Goal: Find specific page/section: Find specific page/section

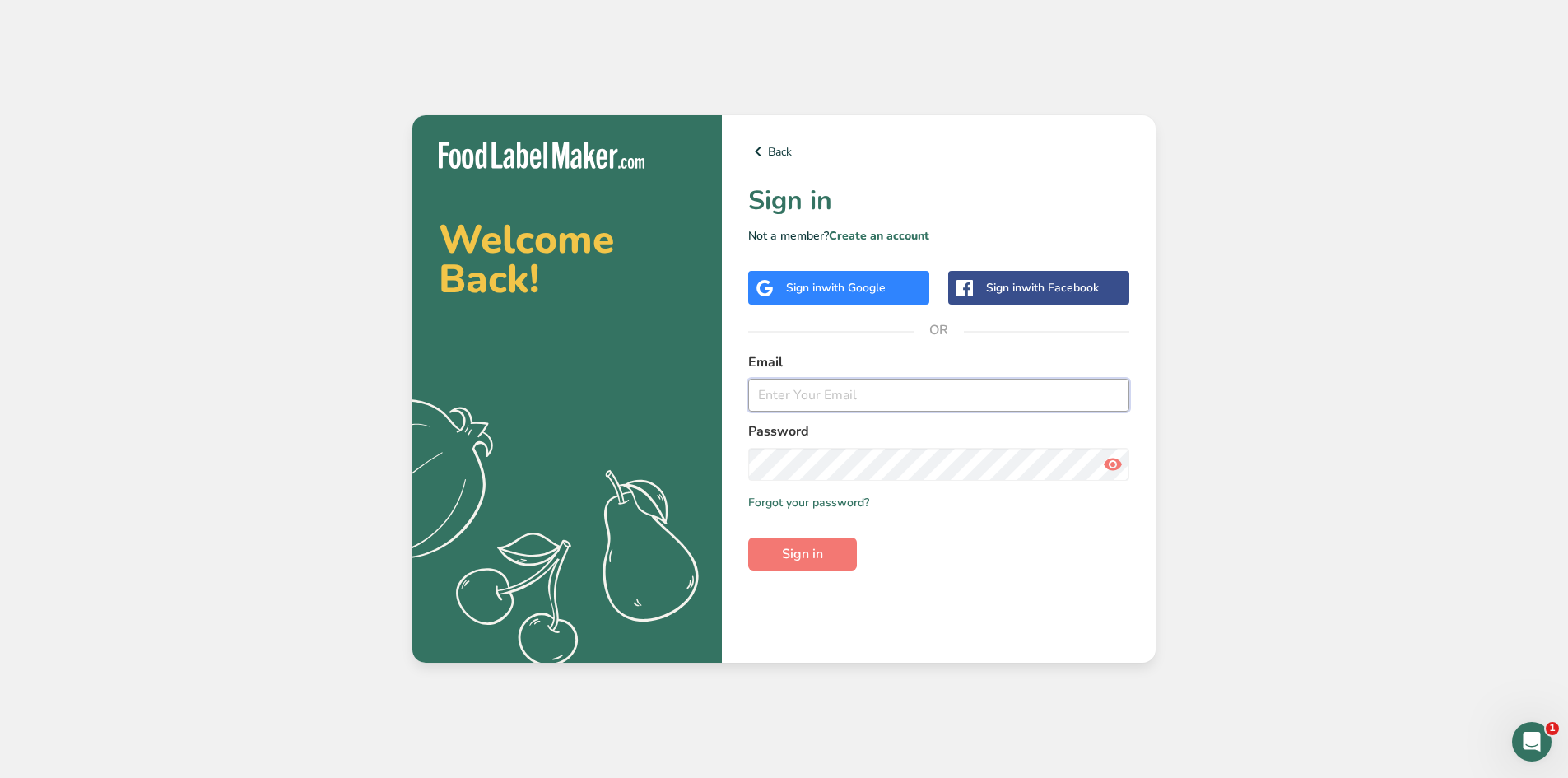
type input "[EMAIL_ADDRESS][DOMAIN_NAME]"
click at [817, 537] on form "Email [EMAIL_ADDRESS][DOMAIN_NAME] Password Remember me Forgot your password? S…" at bounding box center [938, 461] width 381 height 218
click at [842, 566] on button "Sign in" at bounding box center [803, 554] width 109 height 33
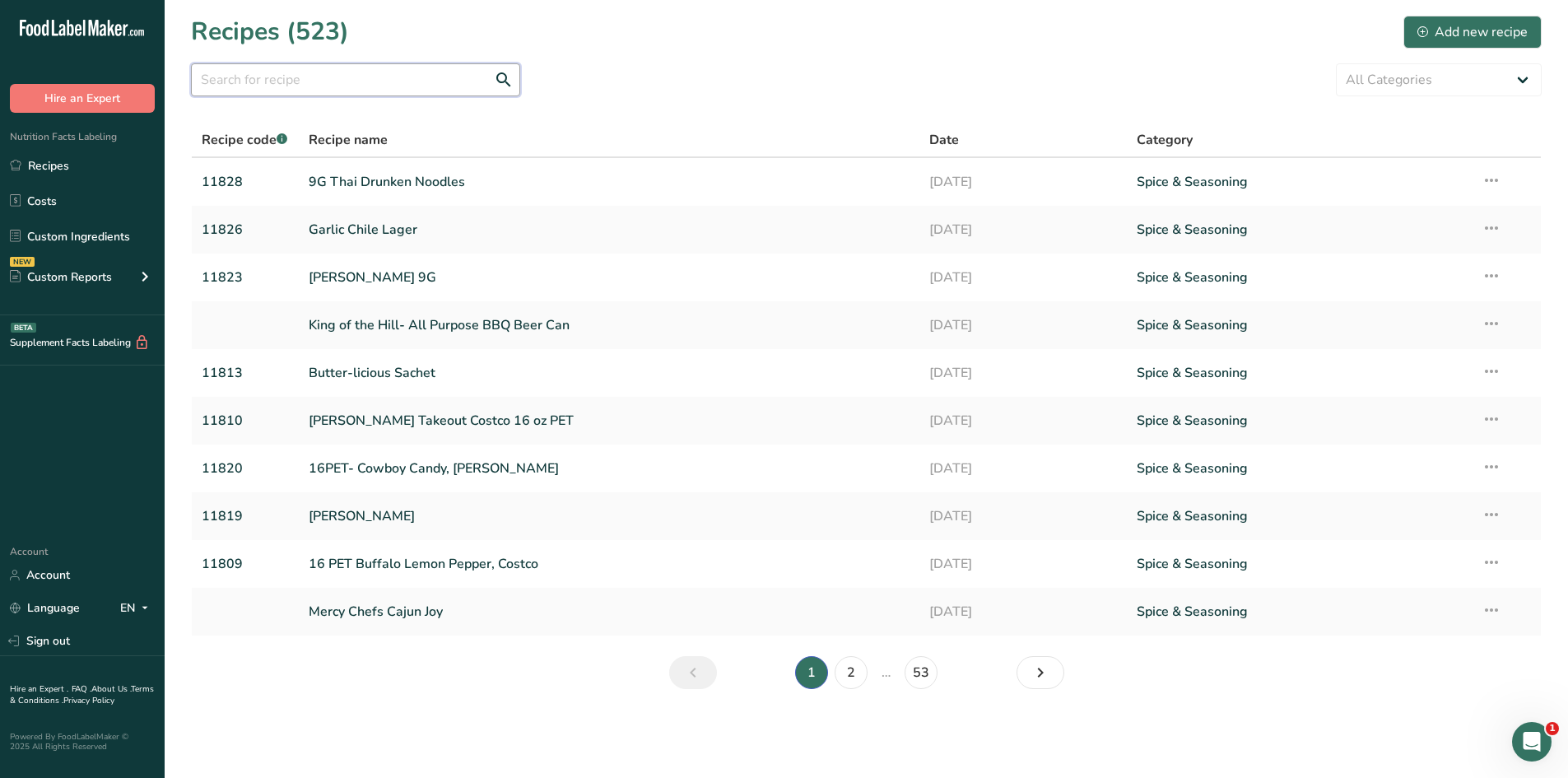
click at [253, 81] on input "text" at bounding box center [356, 80] width 329 height 33
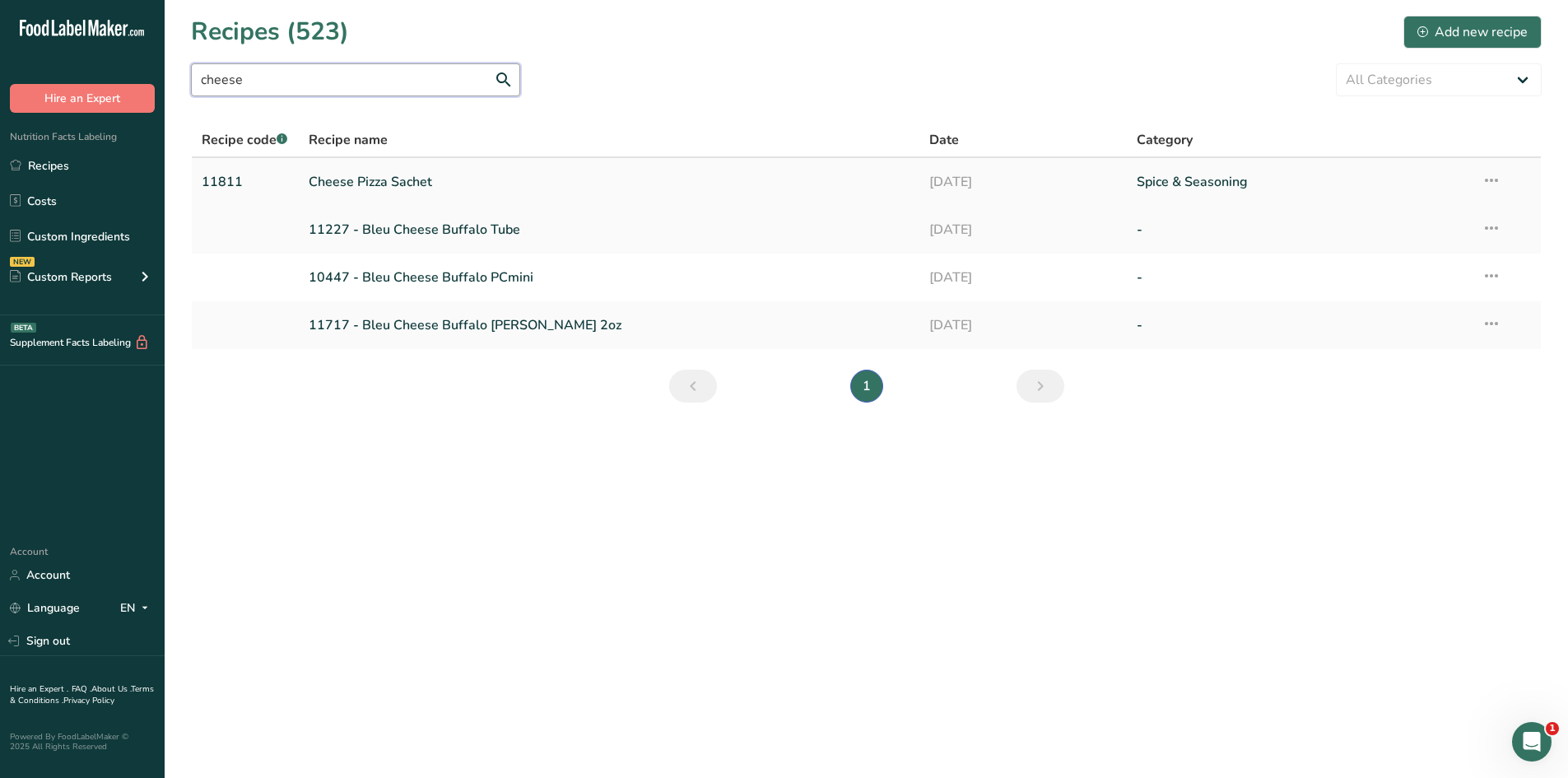
type input "cheese"
click at [404, 181] on link "Cheese Pizza Sachet" at bounding box center [609, 182] width 602 height 35
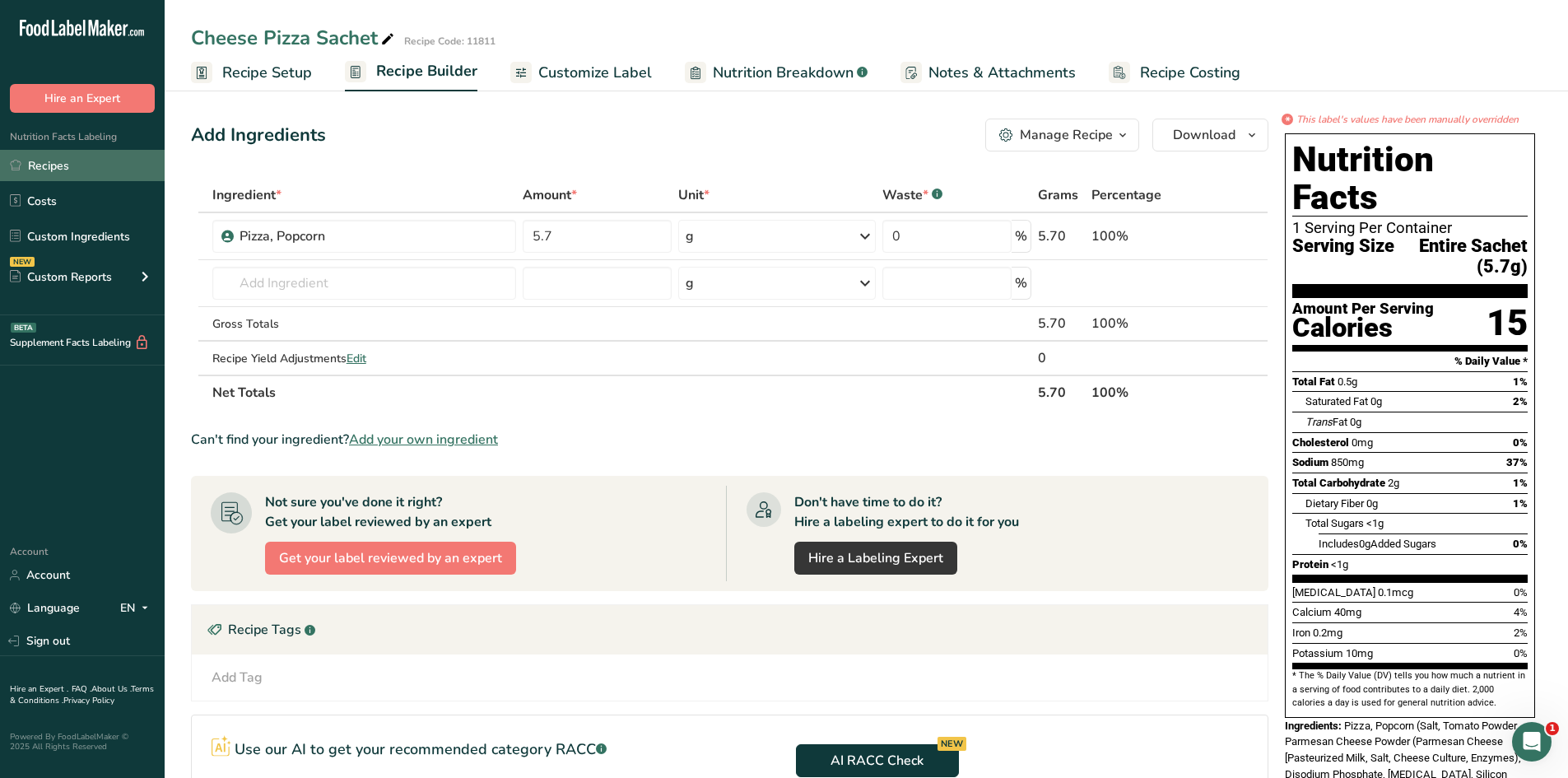
click at [87, 159] on link "Recipes" at bounding box center [82, 165] width 165 height 31
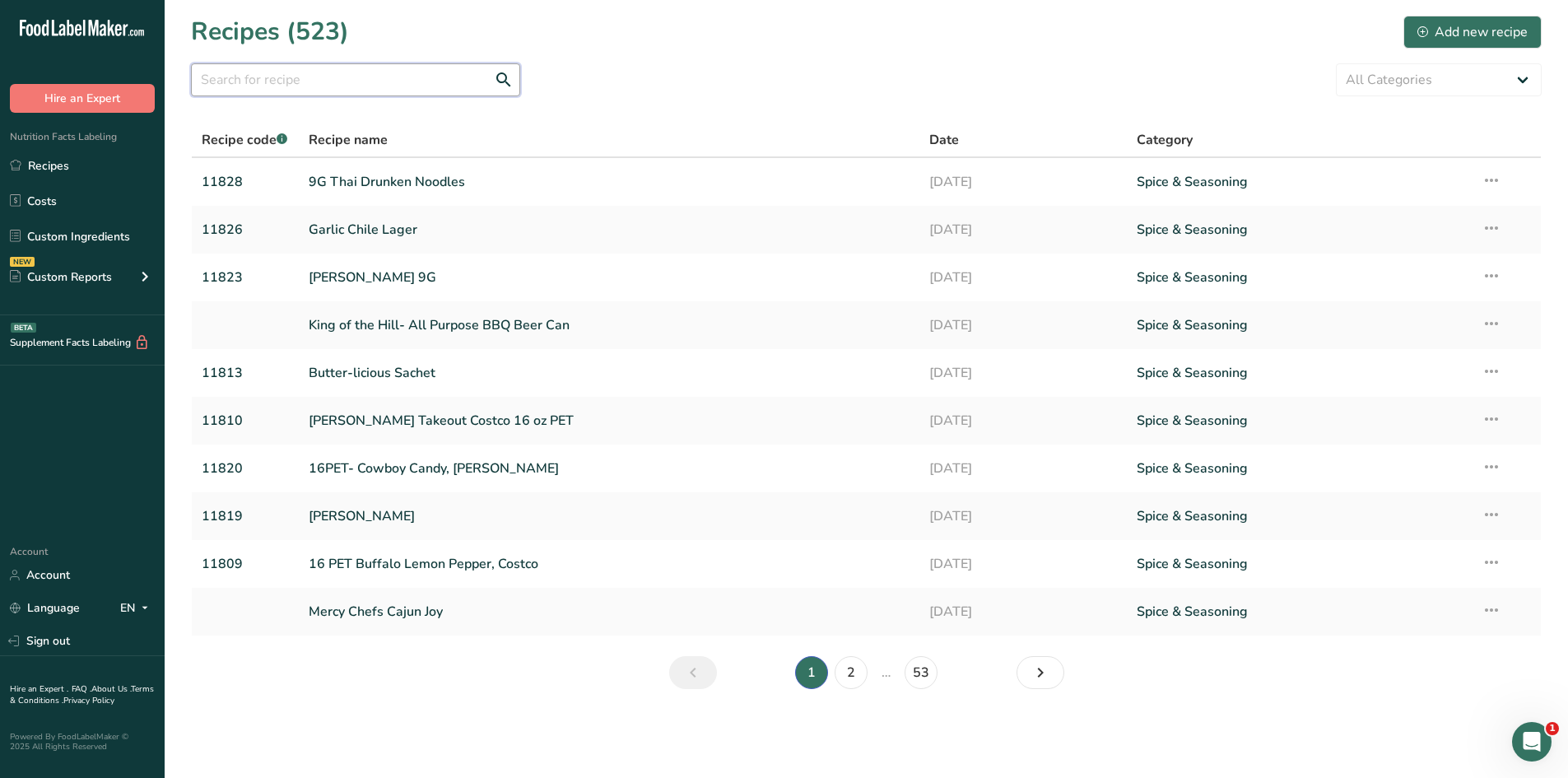
click at [329, 82] on input "text" at bounding box center [356, 80] width 329 height 33
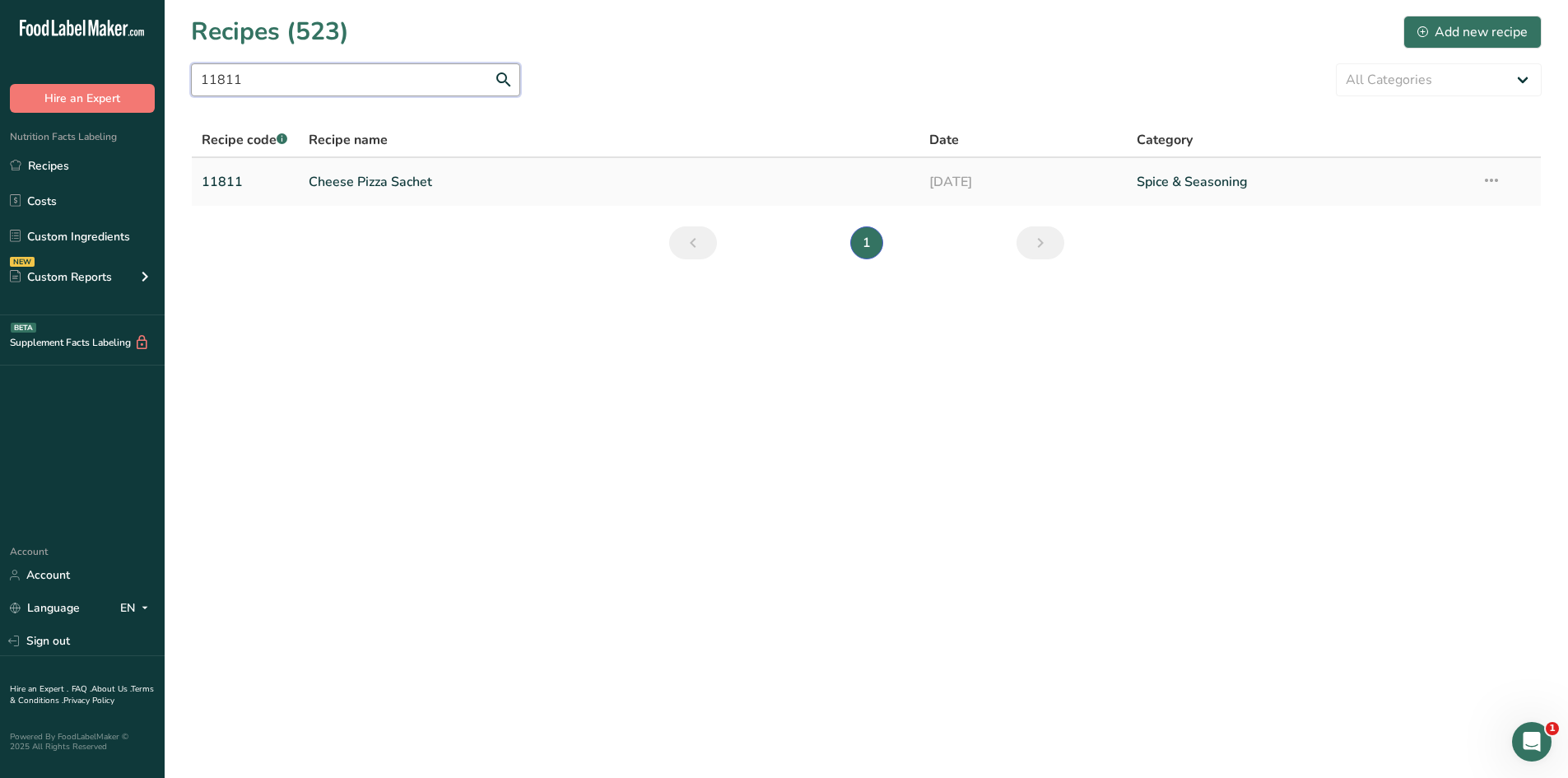
type input "11811"
click at [384, 187] on link "Cheese Pizza Sachet" at bounding box center [609, 182] width 602 height 35
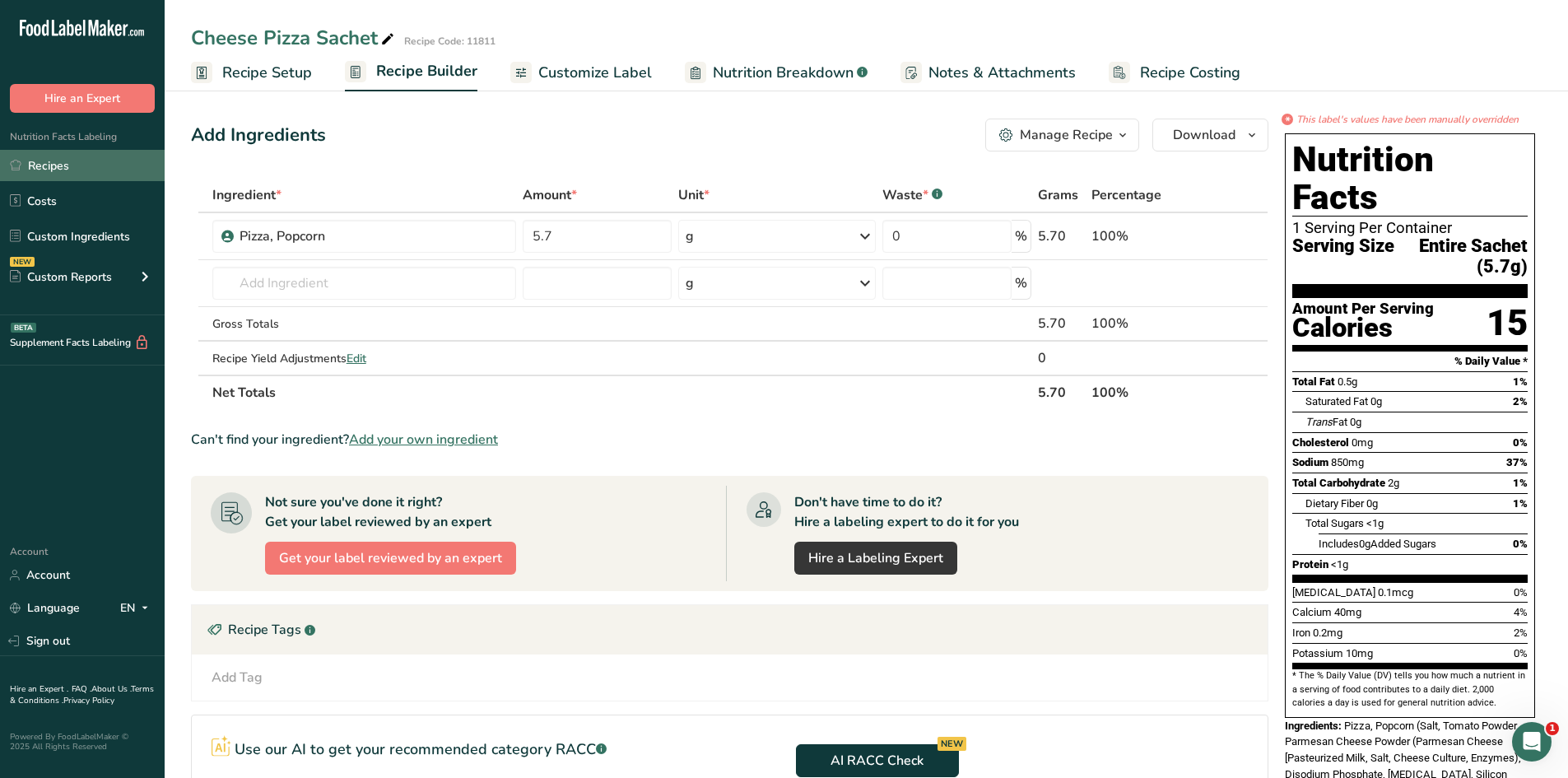
drag, startPoint x: 68, startPoint y: 164, endPoint x: 81, endPoint y: 160, distance: 13.6
click at [68, 163] on link "Recipes" at bounding box center [82, 165] width 165 height 31
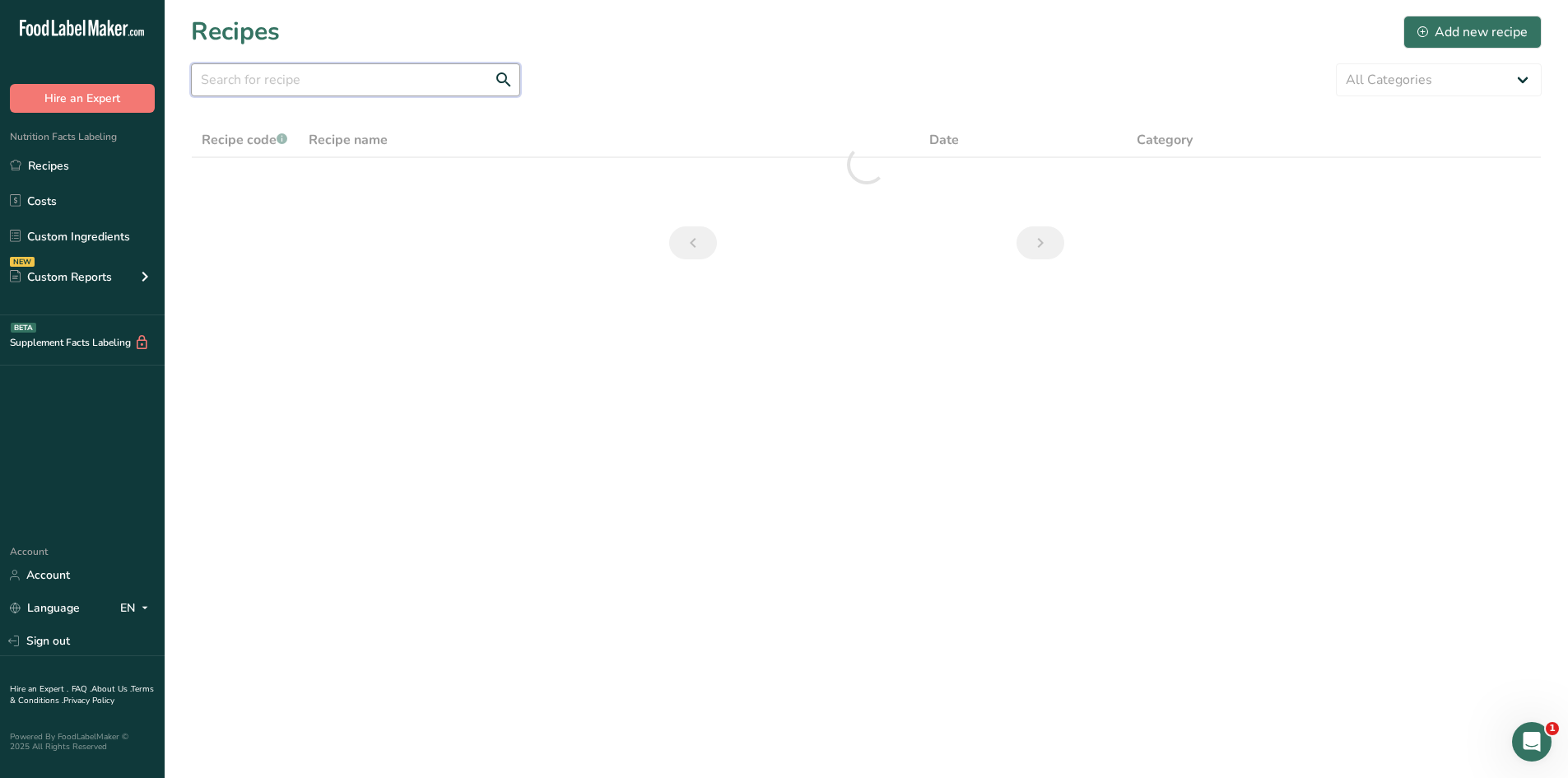
click at [365, 85] on input "text" at bounding box center [356, 80] width 329 height 33
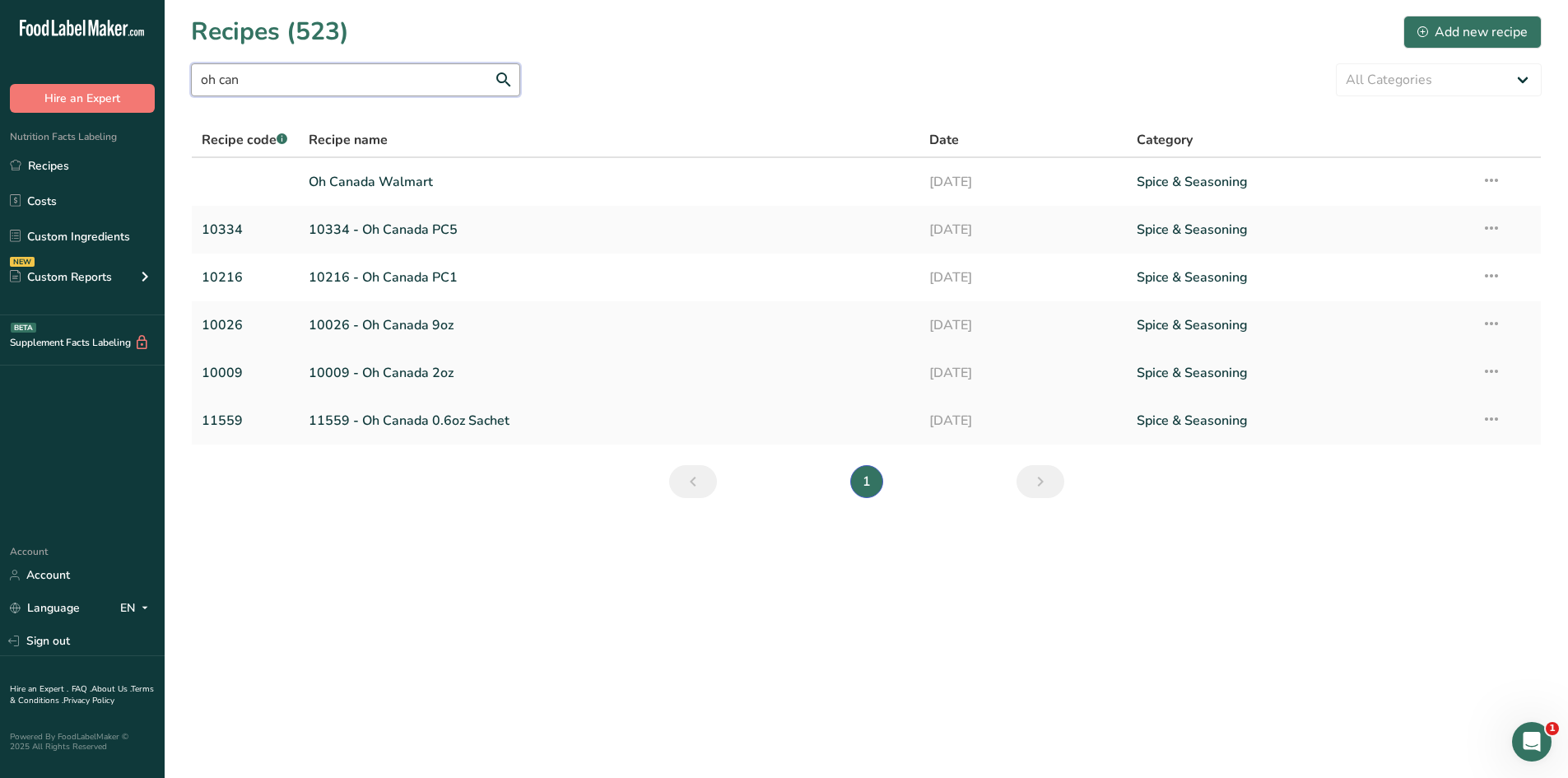
type input "oh can"
click at [513, 370] on link "10009 - Oh Canada 2oz" at bounding box center [609, 373] width 602 height 35
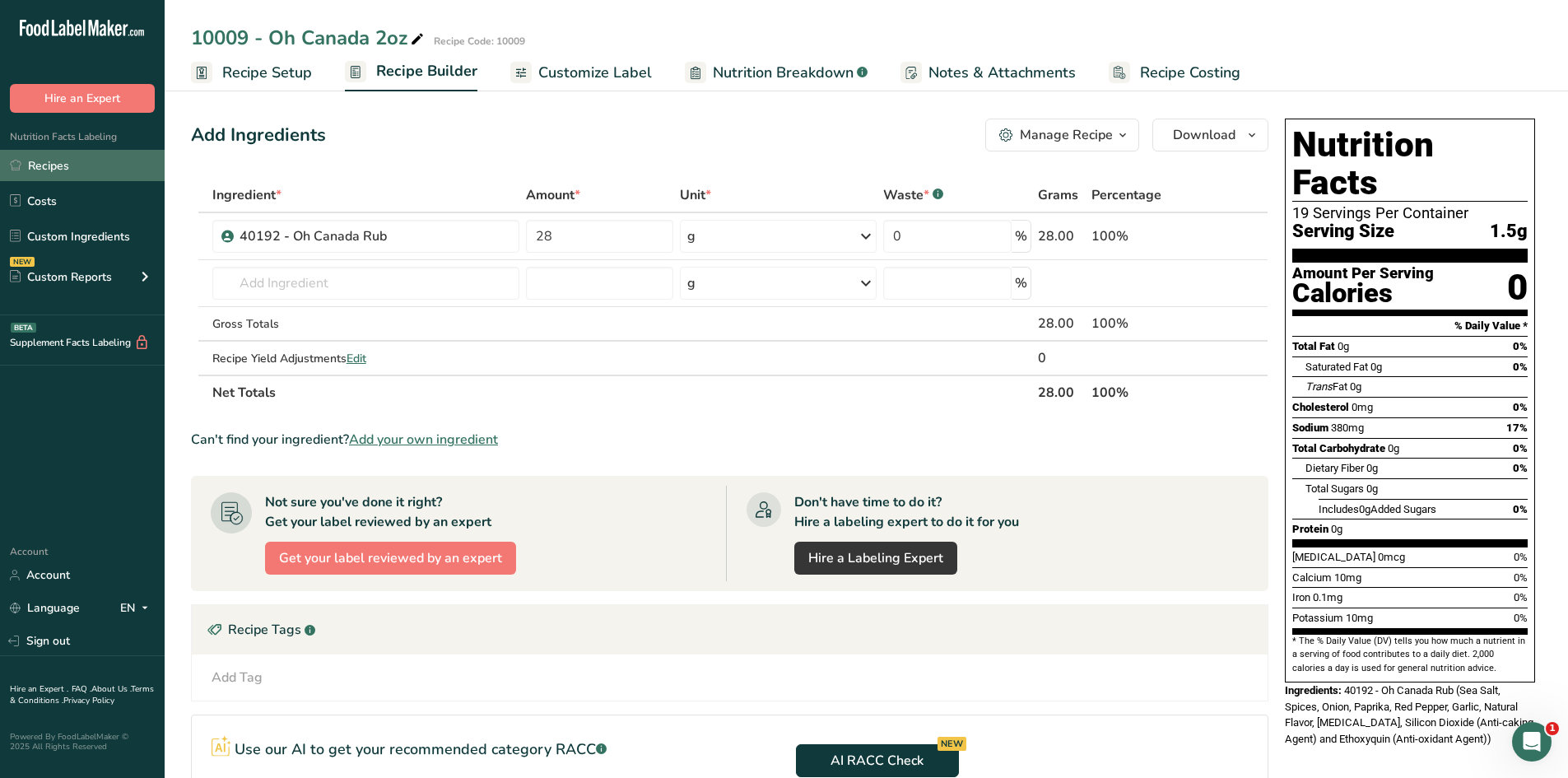
click at [75, 172] on link "Recipes" at bounding box center [82, 165] width 165 height 31
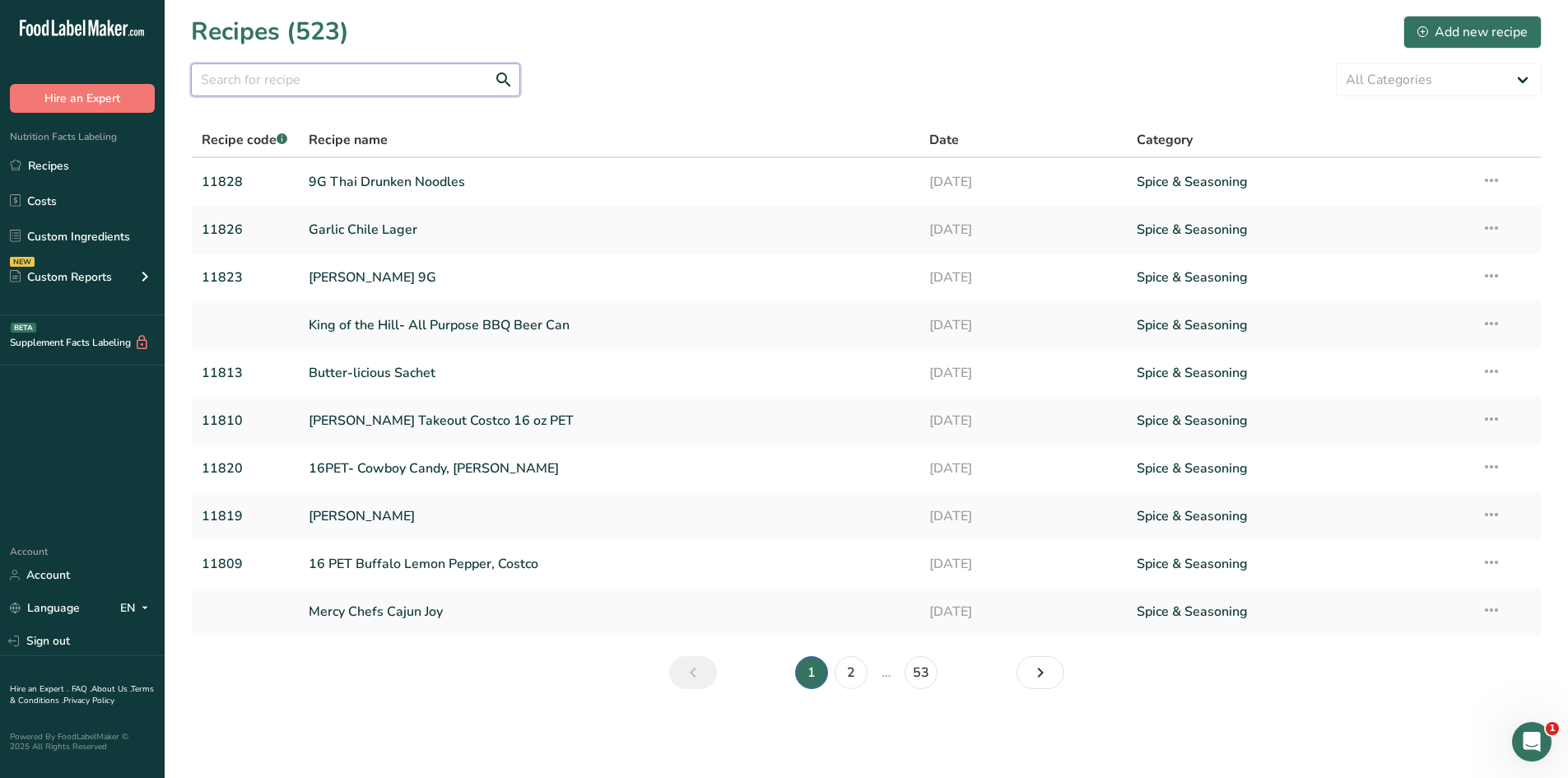
click at [301, 81] on input "text" at bounding box center [356, 80] width 329 height 33
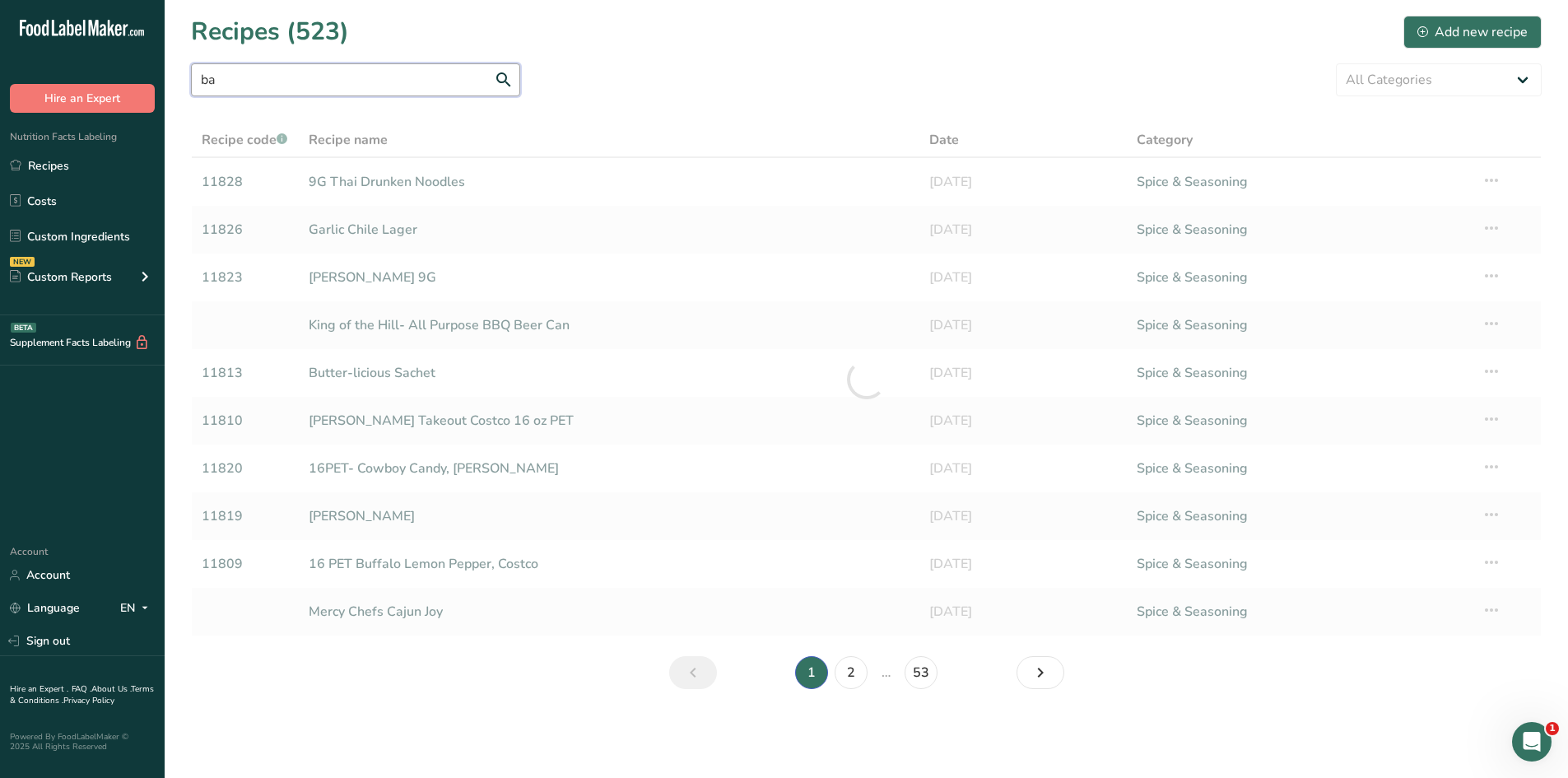
type input "b"
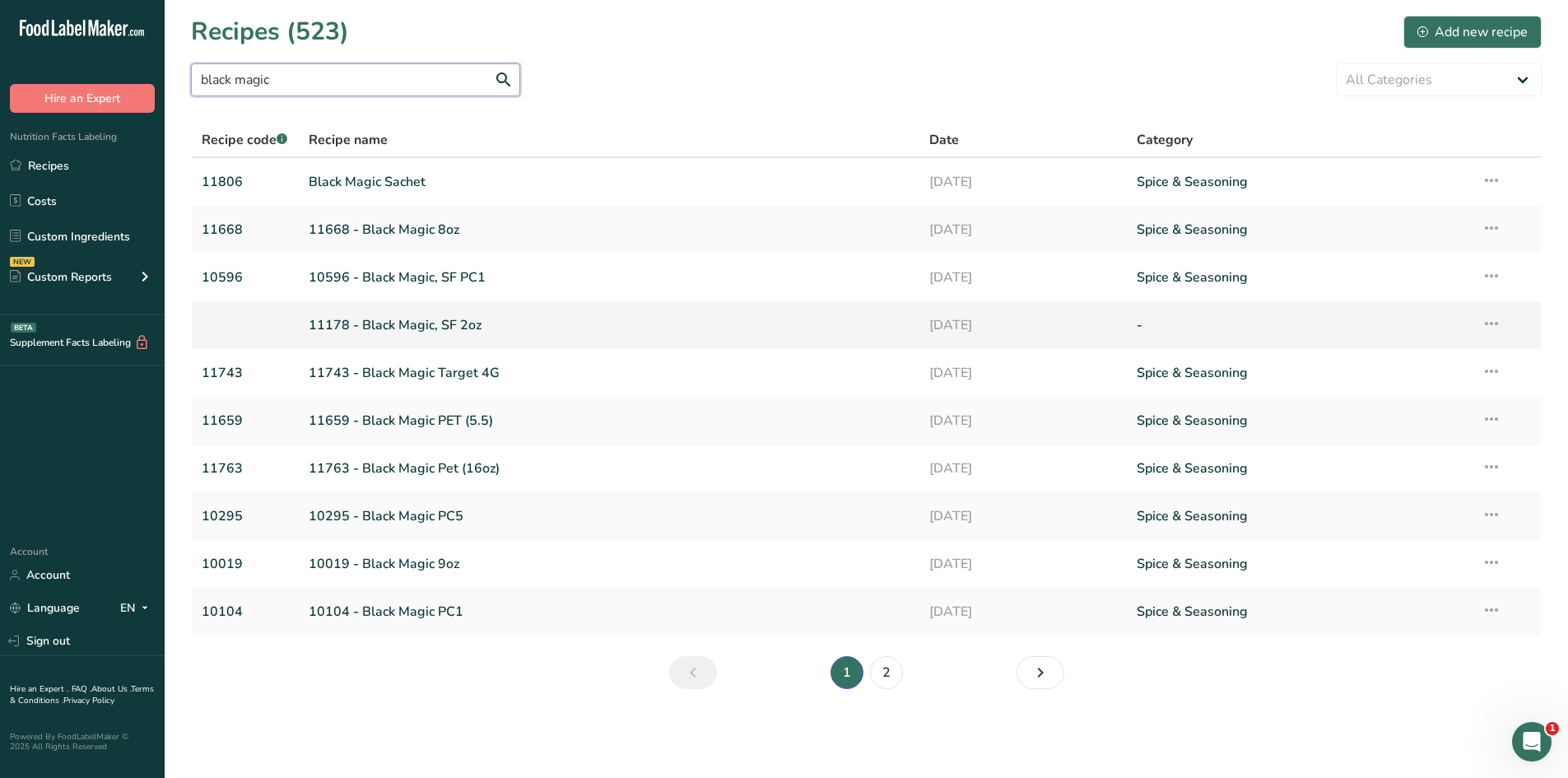
type input "black magic"
click at [486, 327] on link "11178 - Black Magic, SF 2oz" at bounding box center [609, 325] width 602 height 35
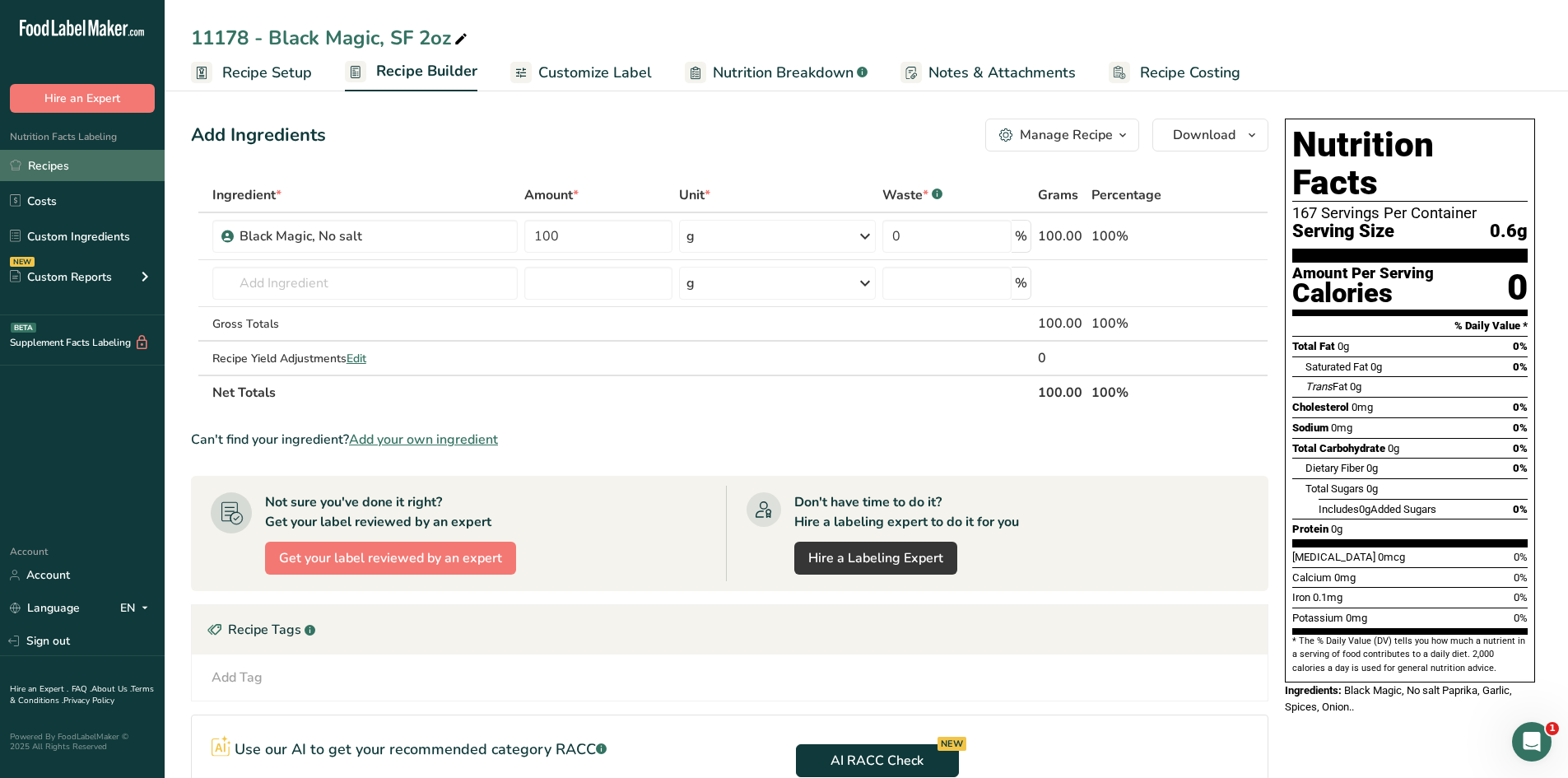
click at [85, 175] on link "Recipes" at bounding box center [82, 165] width 165 height 31
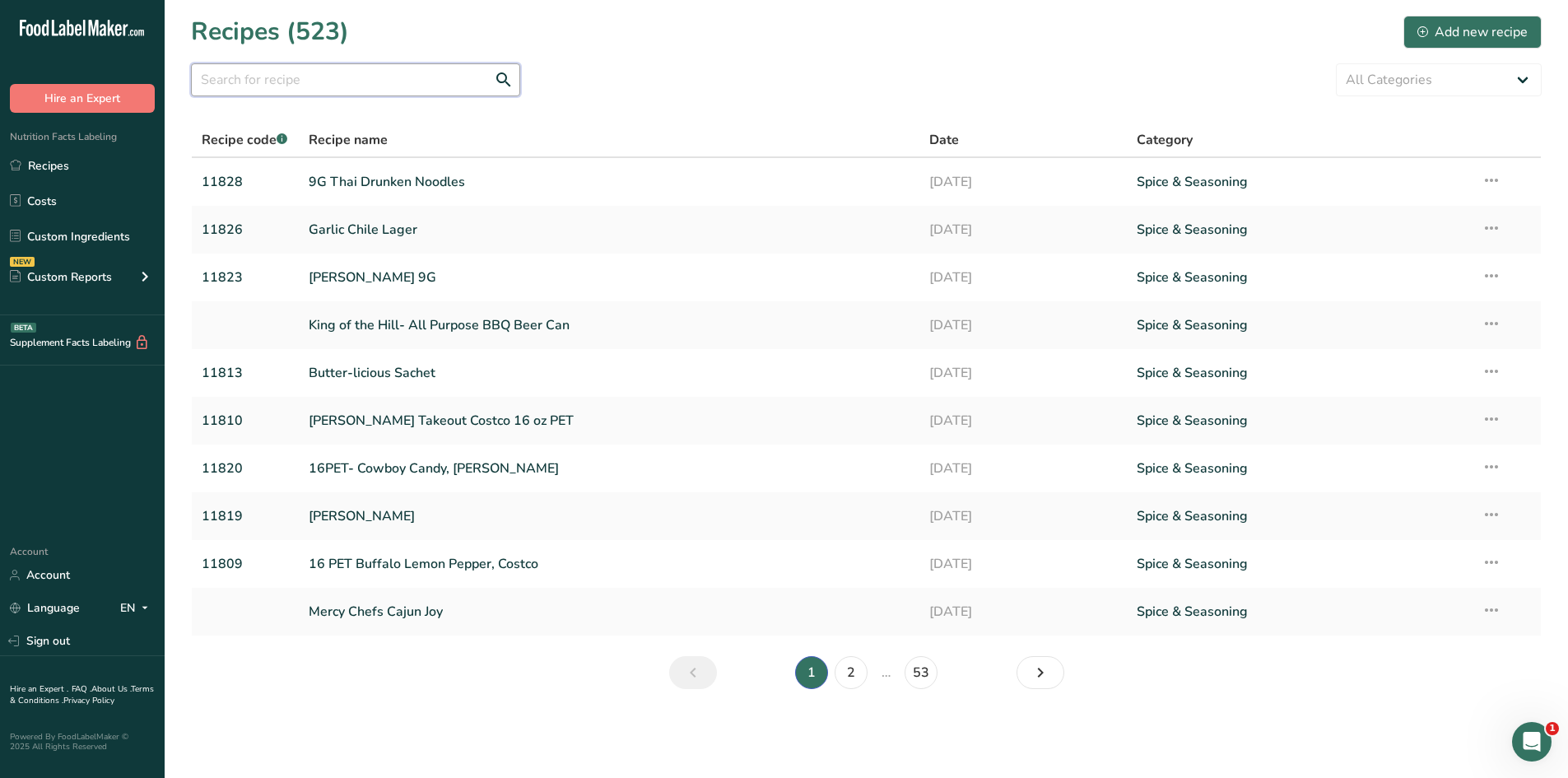
click at [305, 86] on input "text" at bounding box center [356, 80] width 329 height 33
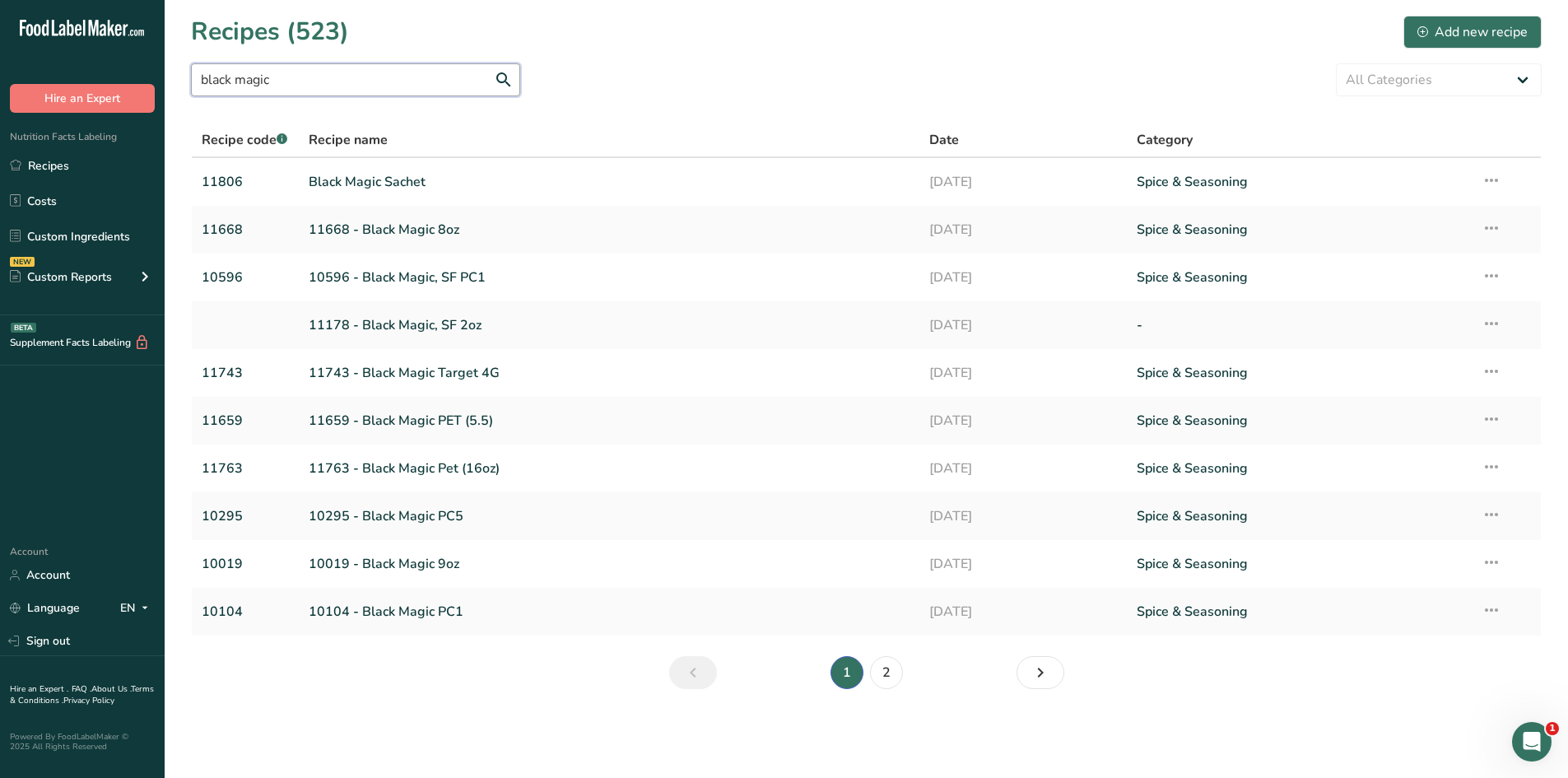
drag, startPoint x: 291, startPoint y: 80, endPoint x: -73, endPoint y: 54, distance: 364.9
click at [0, 54] on html ".a-20{fill:#fff;} Hire an Expert Nutrition Facts Labeling Recipes Costs Custom …" at bounding box center [784, 389] width 1568 height 778
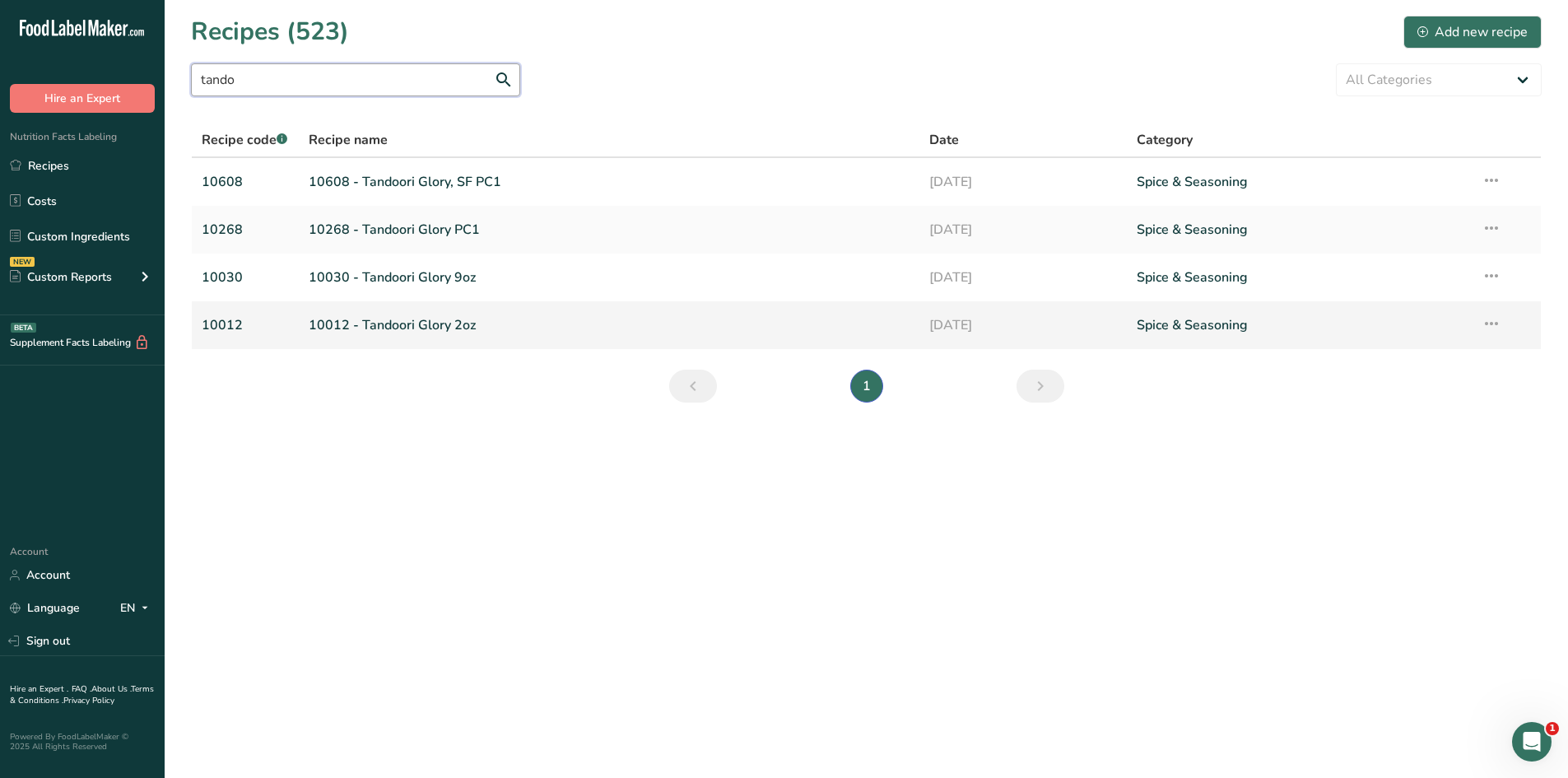
type input "tando"
click at [466, 318] on link "10012 - Tandoori Glory 2oz" at bounding box center [609, 325] width 602 height 35
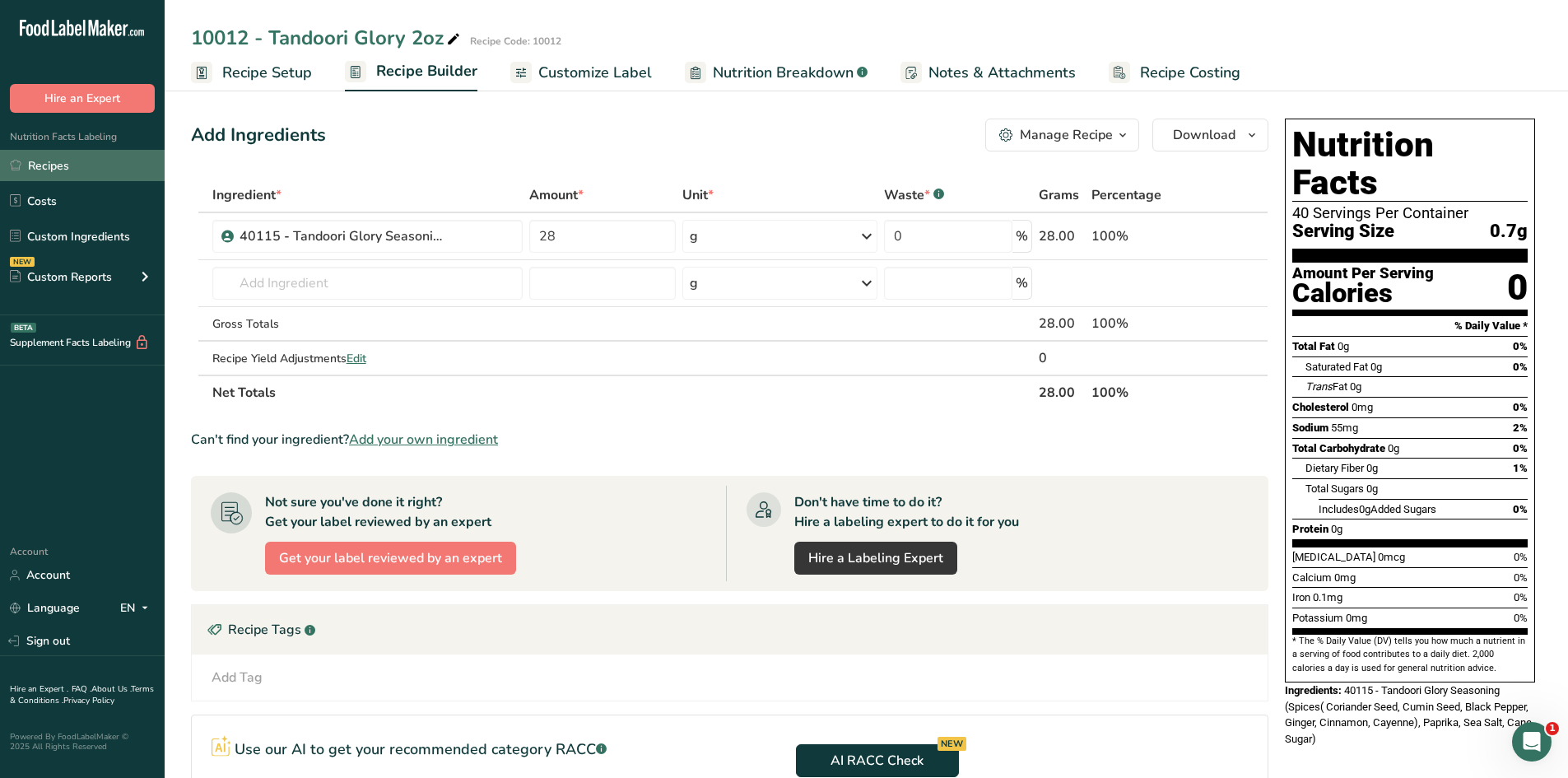
click at [88, 160] on link "Recipes" at bounding box center [82, 165] width 165 height 31
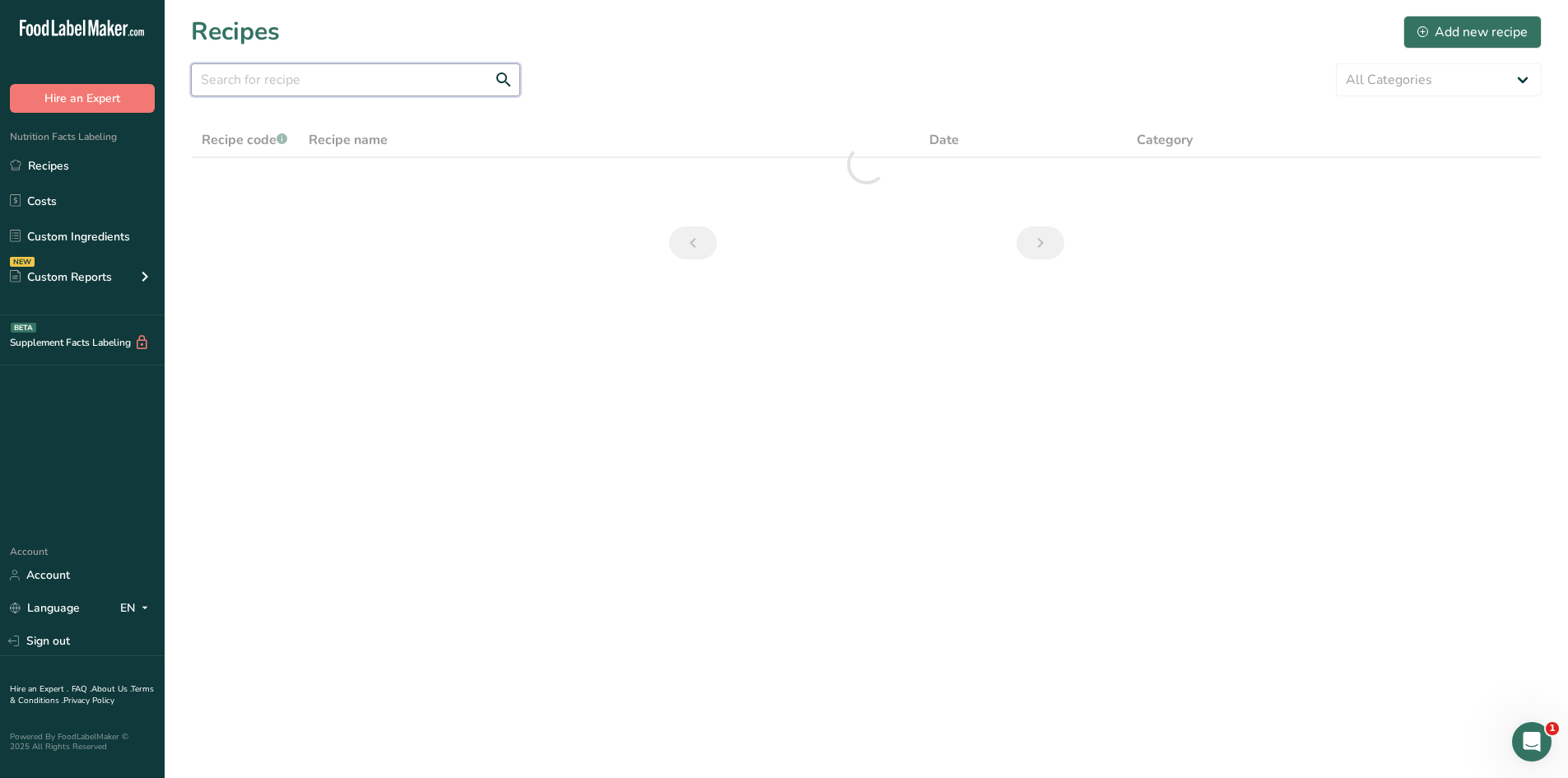
click at [351, 64] on input "text" at bounding box center [356, 80] width 329 height 33
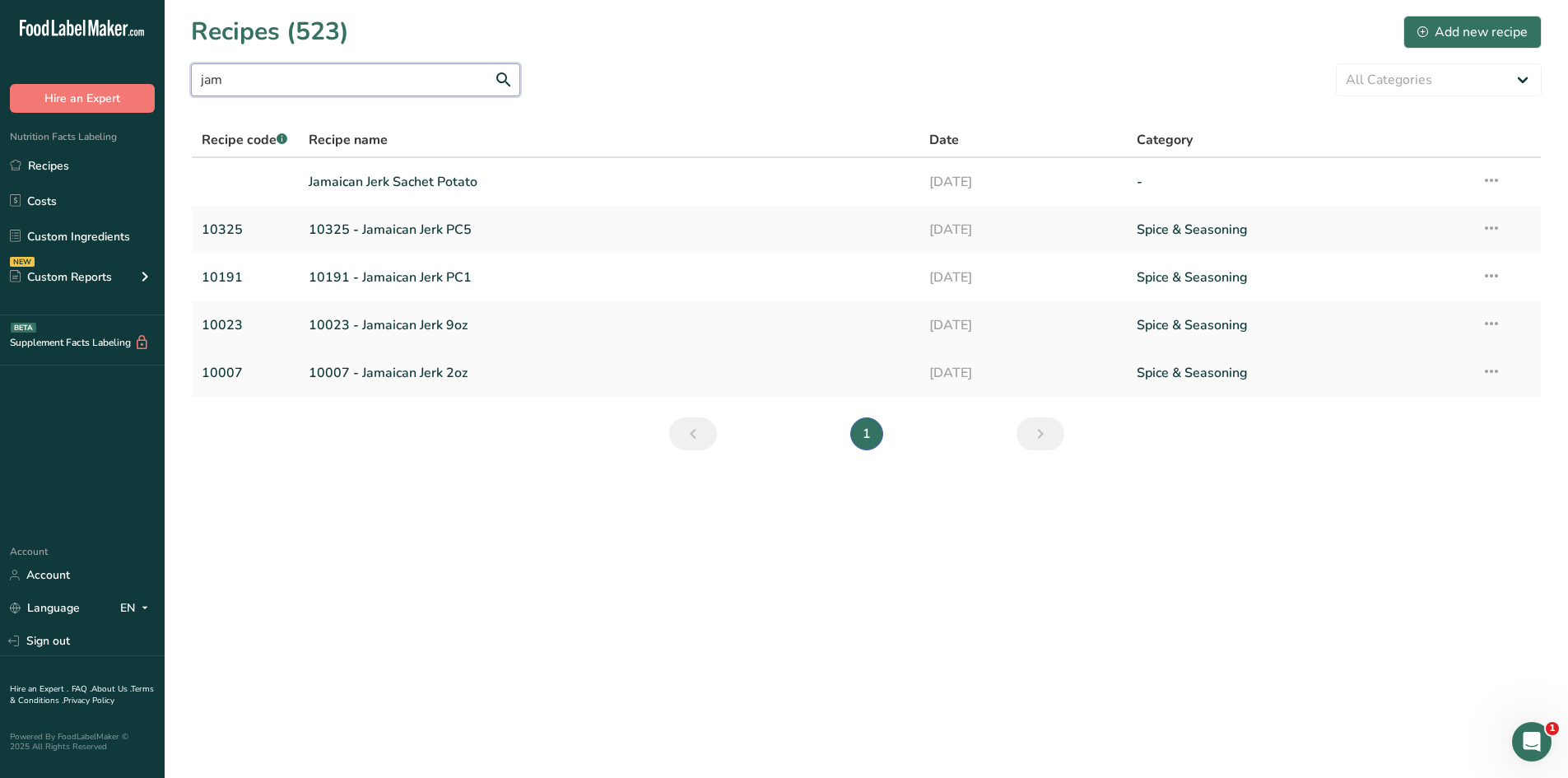
type input "jam"
click at [506, 371] on link "10007 - Jamaican Jerk 2oz" at bounding box center [609, 373] width 602 height 35
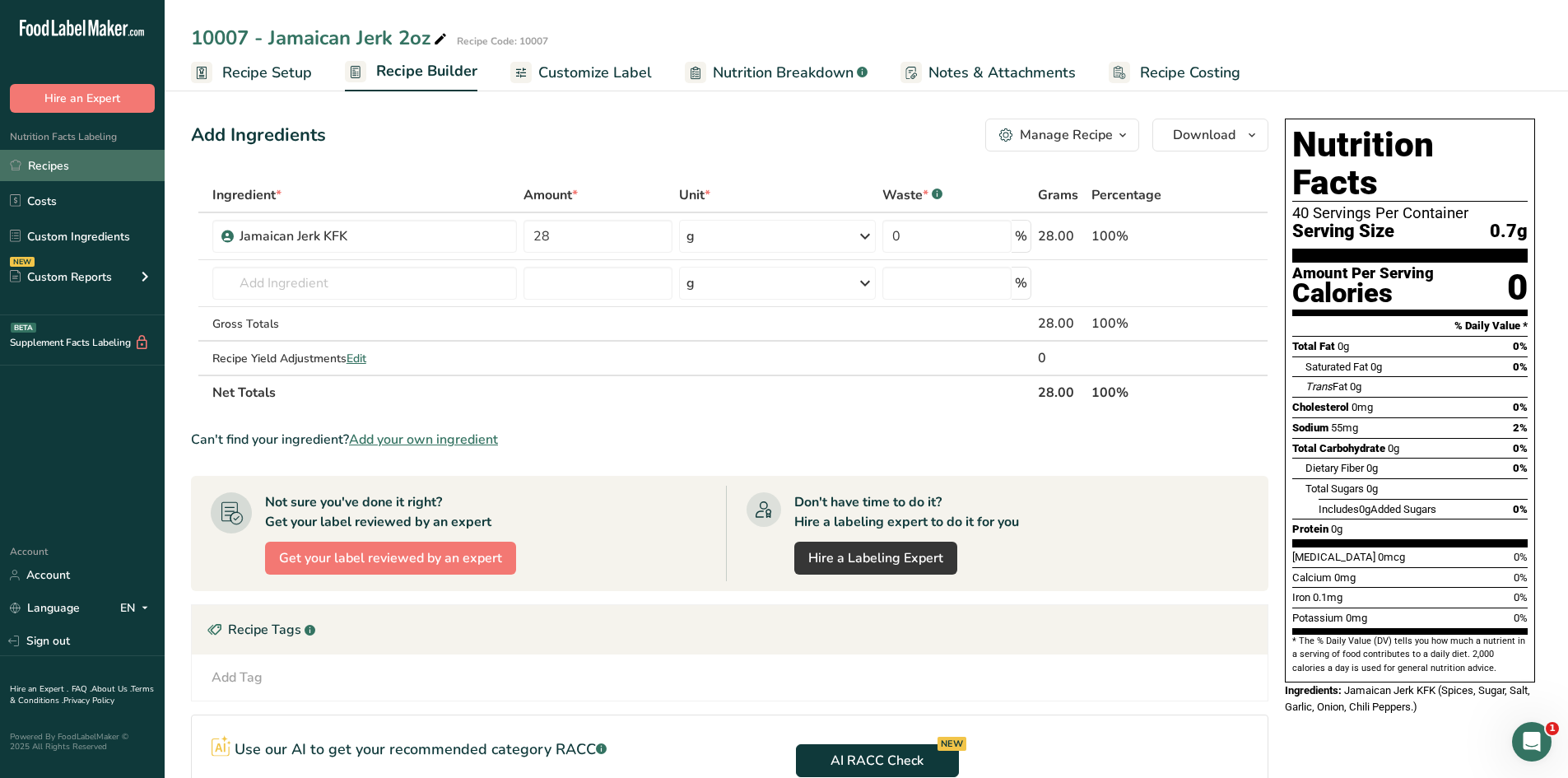
click at [66, 161] on link "Recipes" at bounding box center [82, 165] width 165 height 31
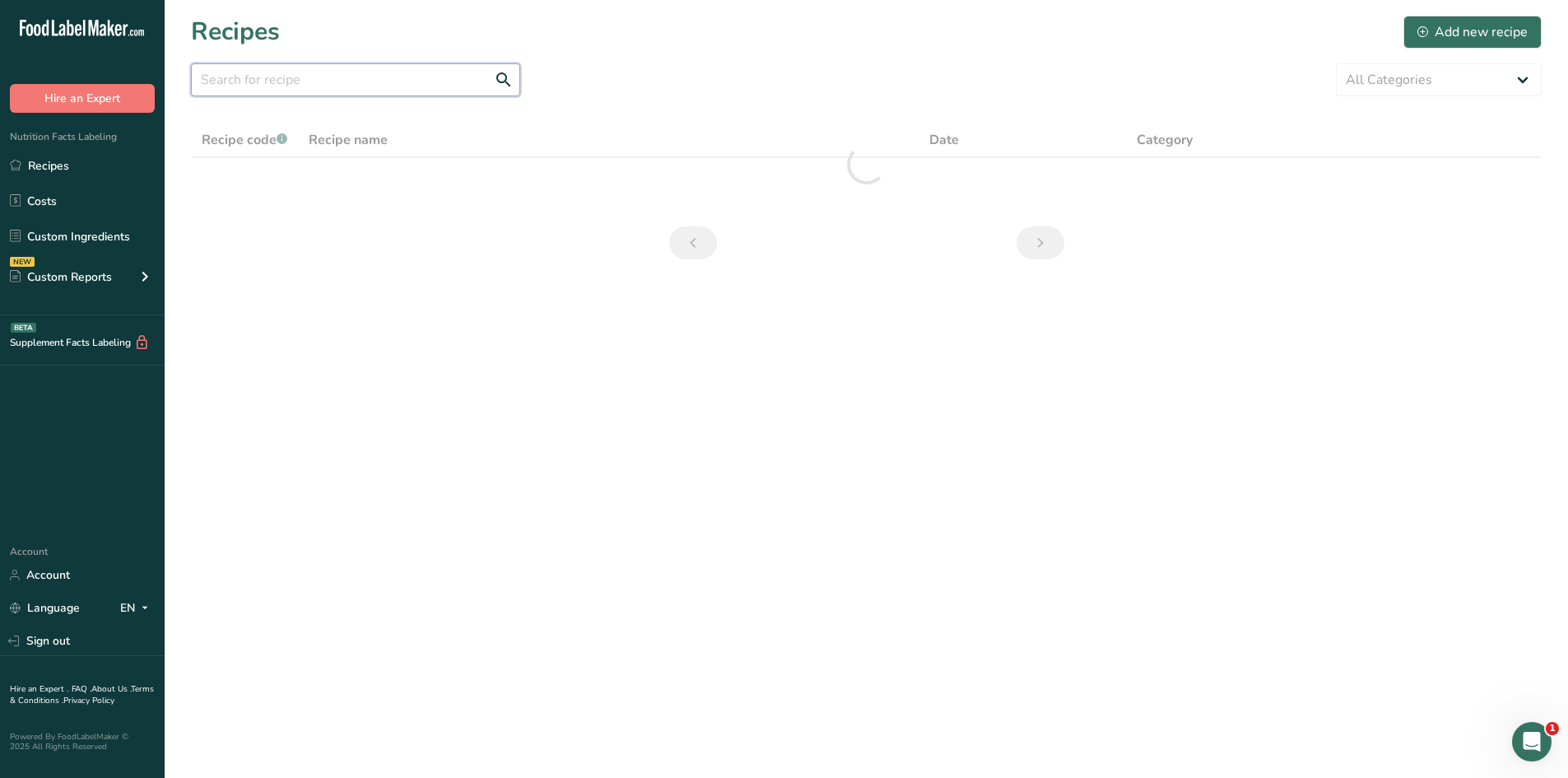
click at [365, 82] on input "text" at bounding box center [356, 80] width 329 height 33
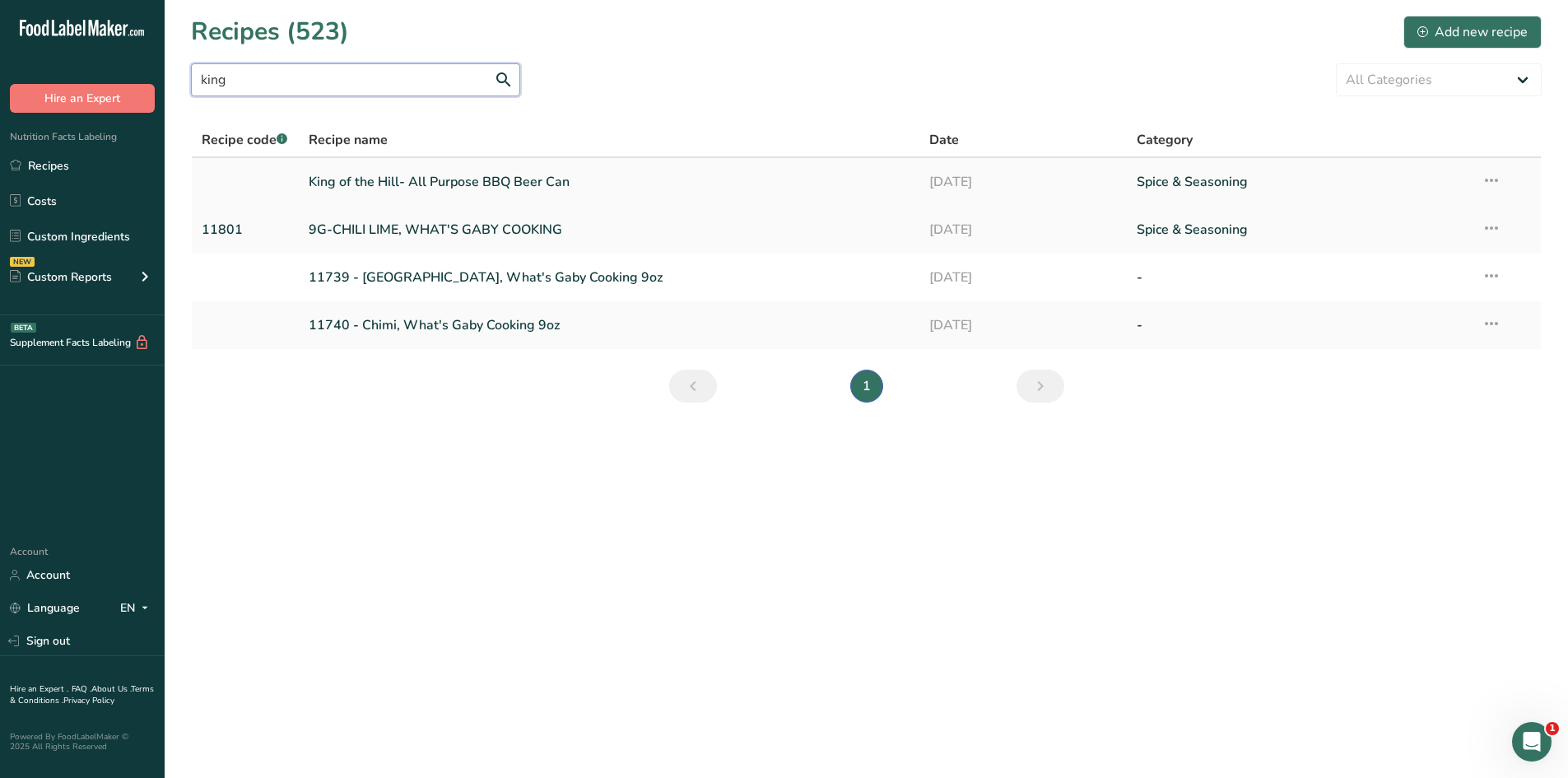
type input "king"
click at [517, 184] on link "King of the Hill- All Purpose BBQ Beer Can" at bounding box center [609, 182] width 602 height 35
